Goal: Obtain resource: Download file/media

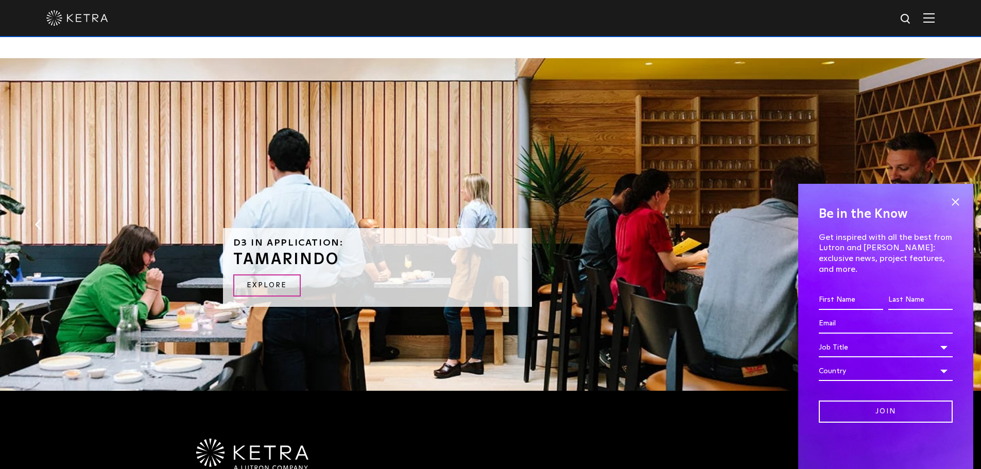
scroll to position [2207, 0]
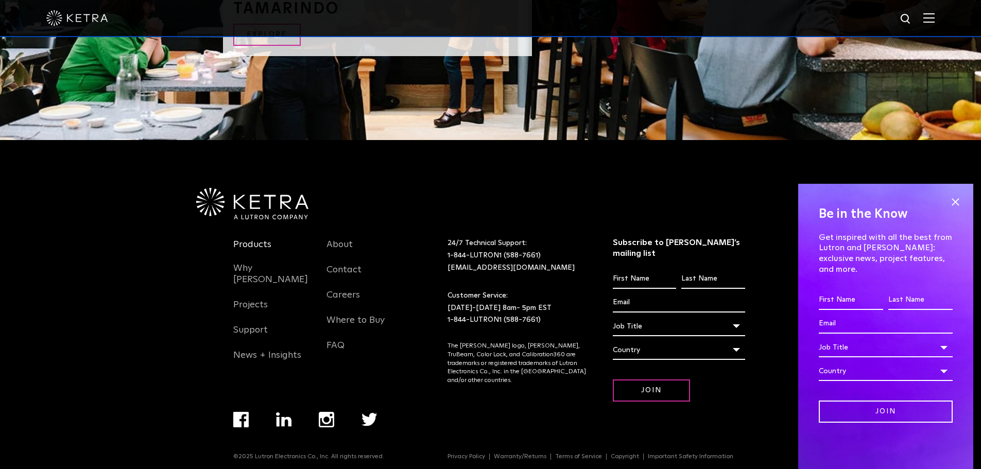
click at [257, 239] on link "Products" at bounding box center [252, 251] width 38 height 24
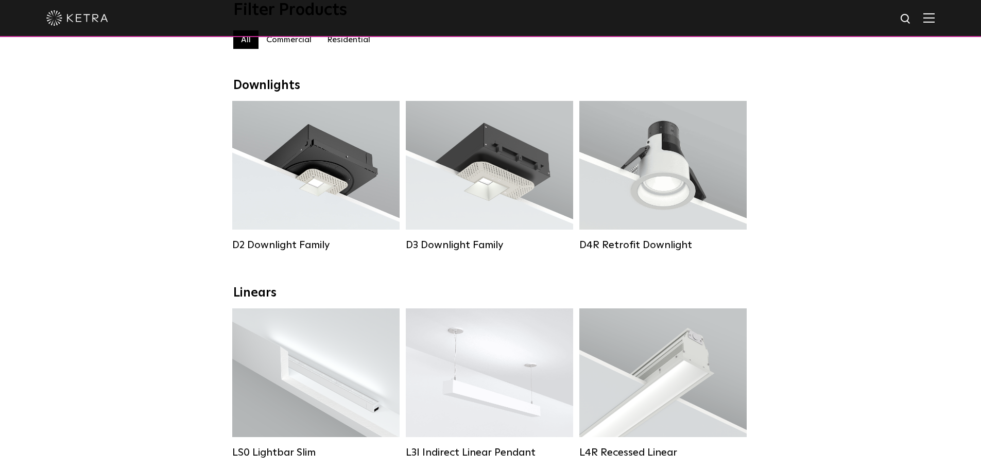
scroll to position [103, 0]
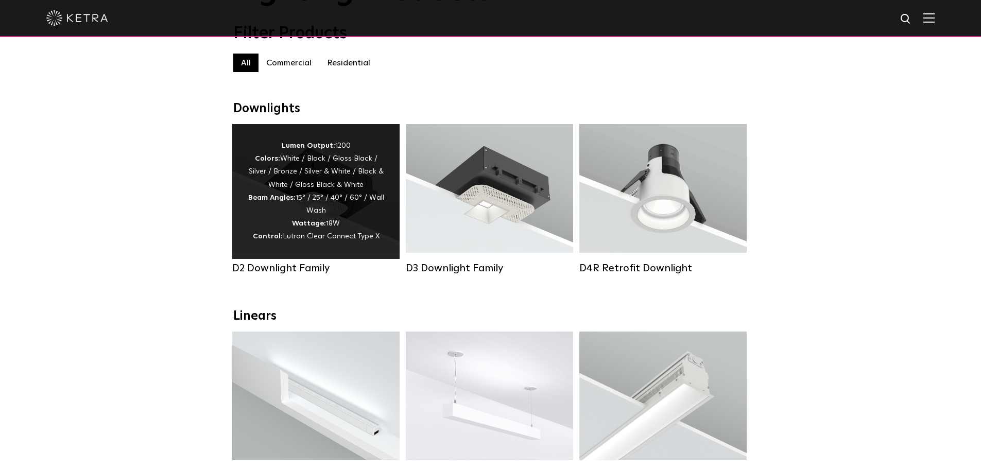
click at [332, 224] on div "Lumen Output: 1200 Colors: White / Black / Gloss Black / Silver / Bronze / Silv…" at bounding box center [316, 191] width 136 height 104
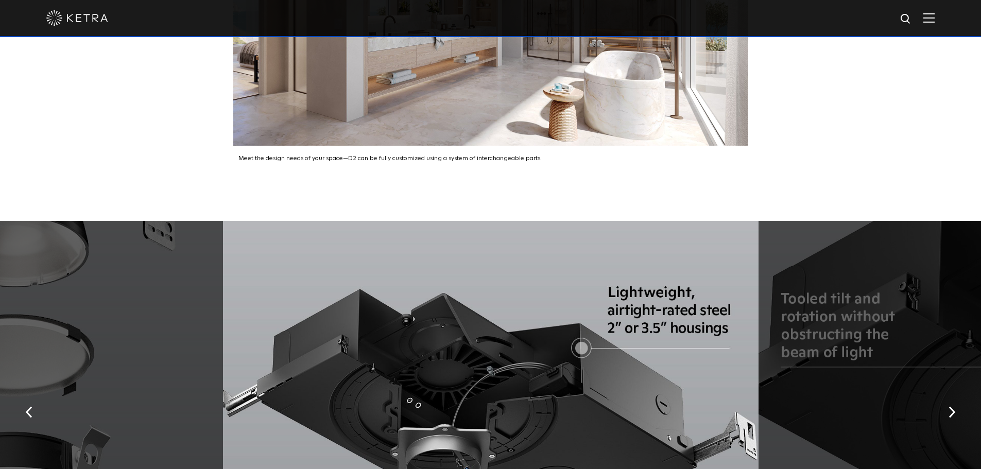
scroll to position [1853, 0]
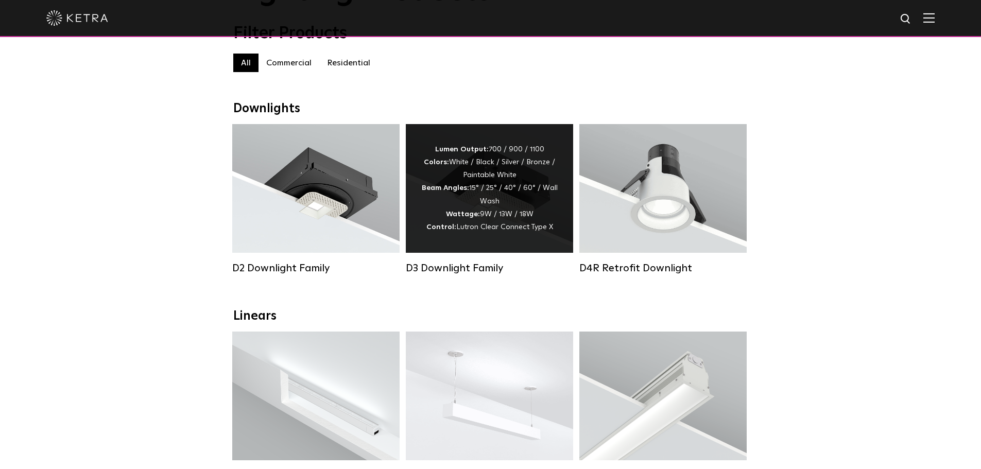
click at [457, 211] on div "Lumen Output: 700 / 900 / 1100 Colors: White / Black / Silver / Bronze / Painta…" at bounding box center [489, 188] width 136 height 91
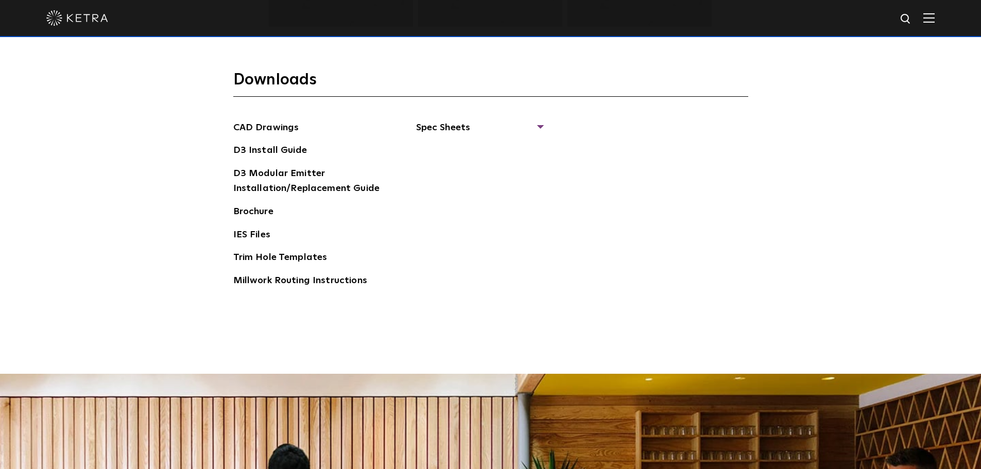
scroll to position [1435, 0]
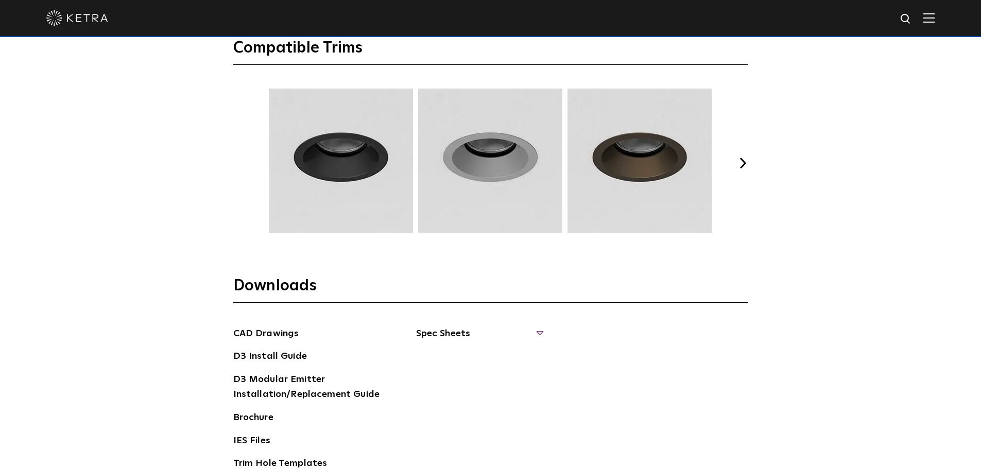
click at [502, 330] on span "Spec Sheets" at bounding box center [479, 337] width 126 height 23
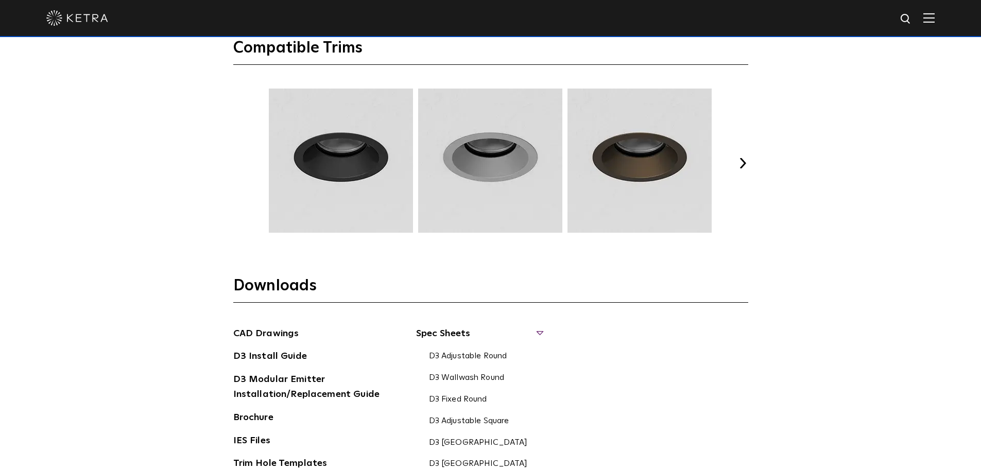
scroll to position [1589, 0]
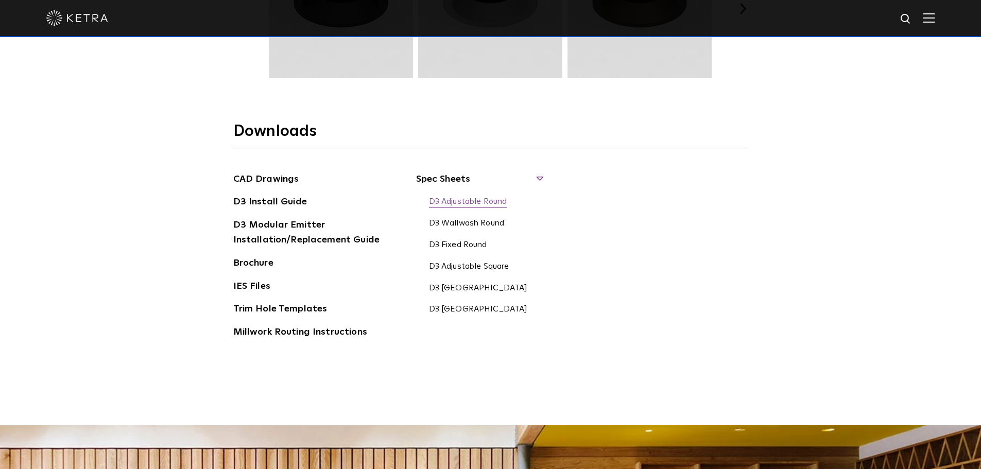
click at [499, 202] on link "D3 Adjustable Round" at bounding box center [468, 202] width 78 height 11
